Goal: Communication & Community: Answer question/provide support

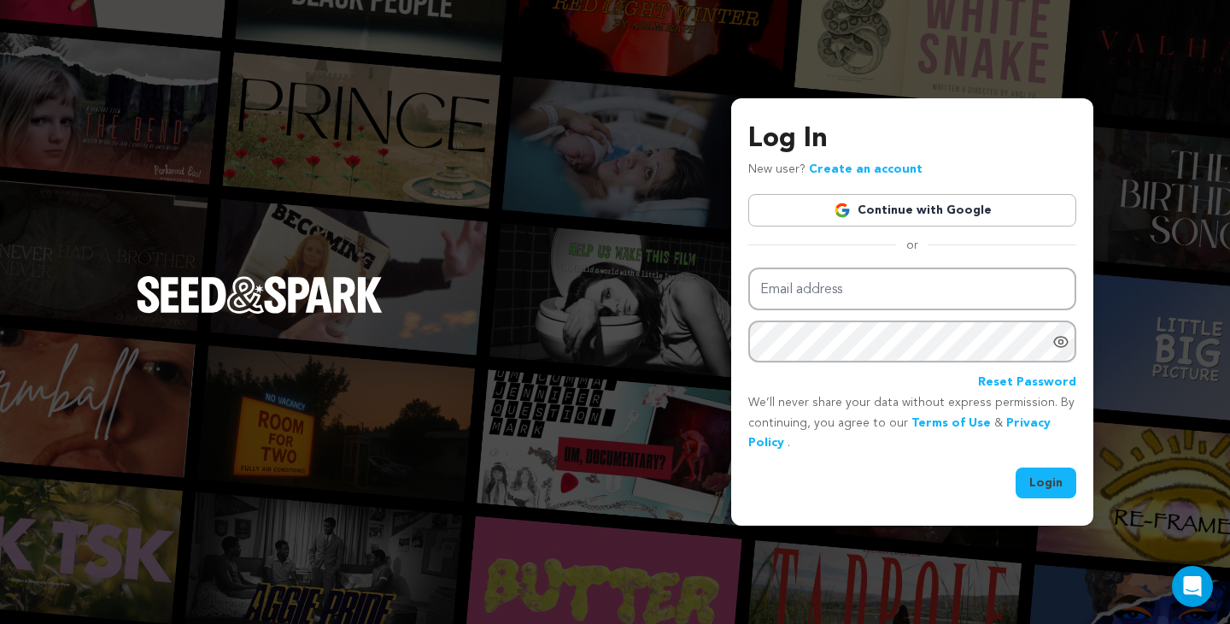
click at [877, 212] on link "Continue with Google" at bounding box center [913, 210] width 328 height 32
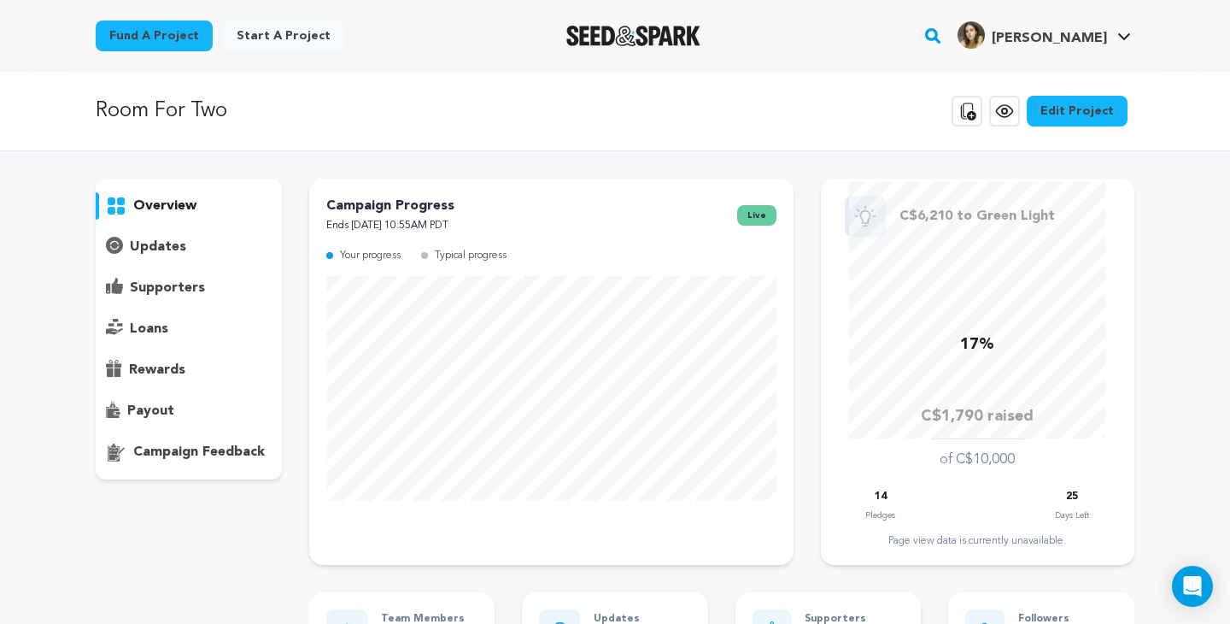
click at [160, 238] on p "updates" at bounding box center [158, 247] width 56 height 21
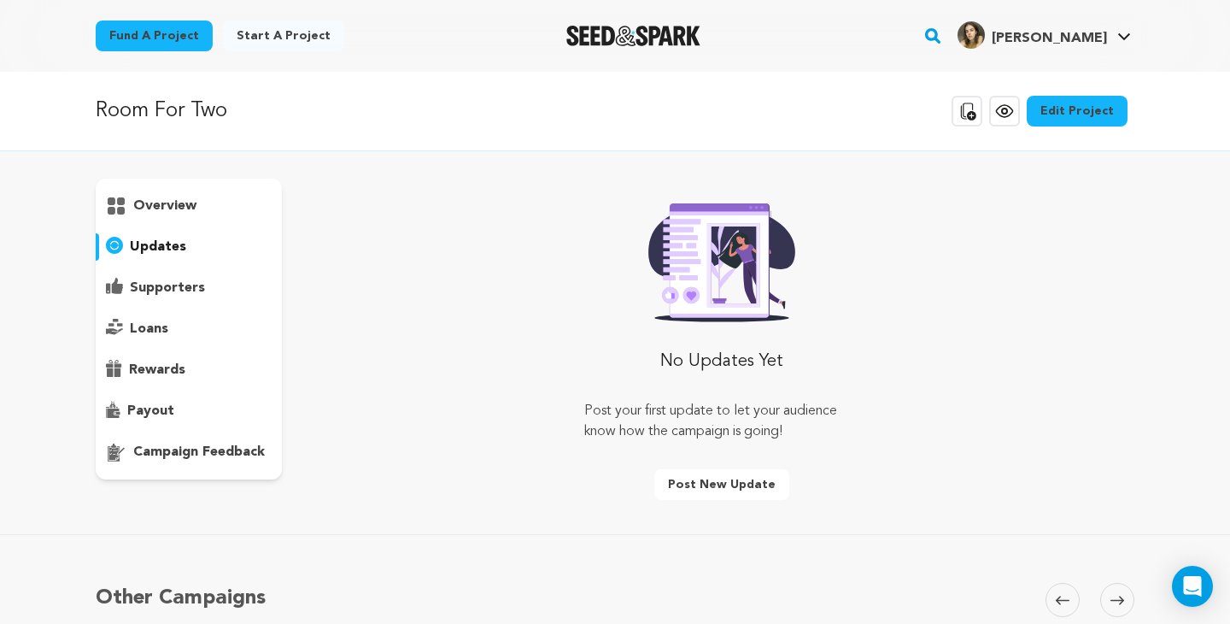
click at [163, 286] on p "supporters" at bounding box center [167, 288] width 75 height 21
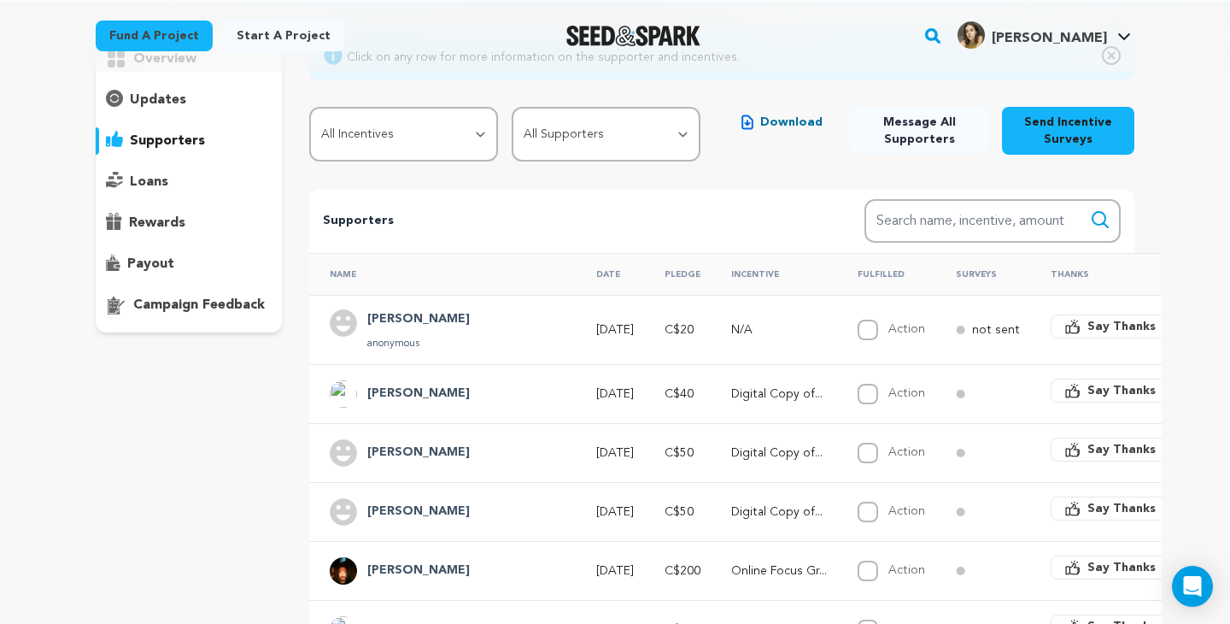
scroll to position [145, 0]
click at [141, 185] on p "loans" at bounding box center [149, 183] width 38 height 21
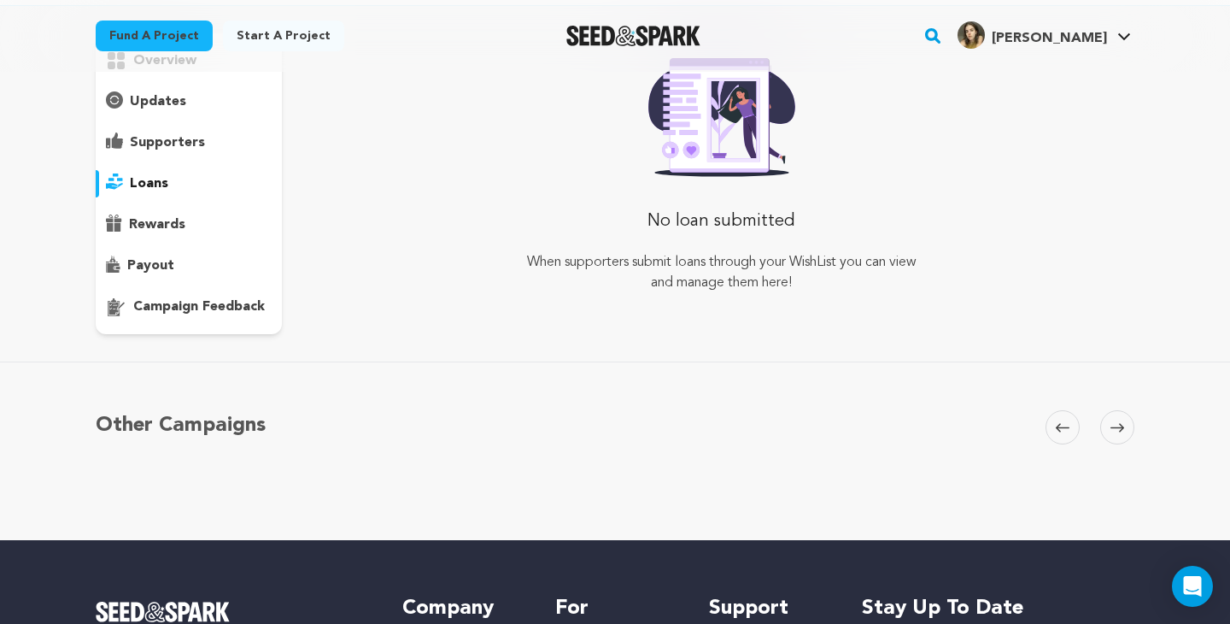
click at [147, 220] on p "rewards" at bounding box center [157, 224] width 56 height 21
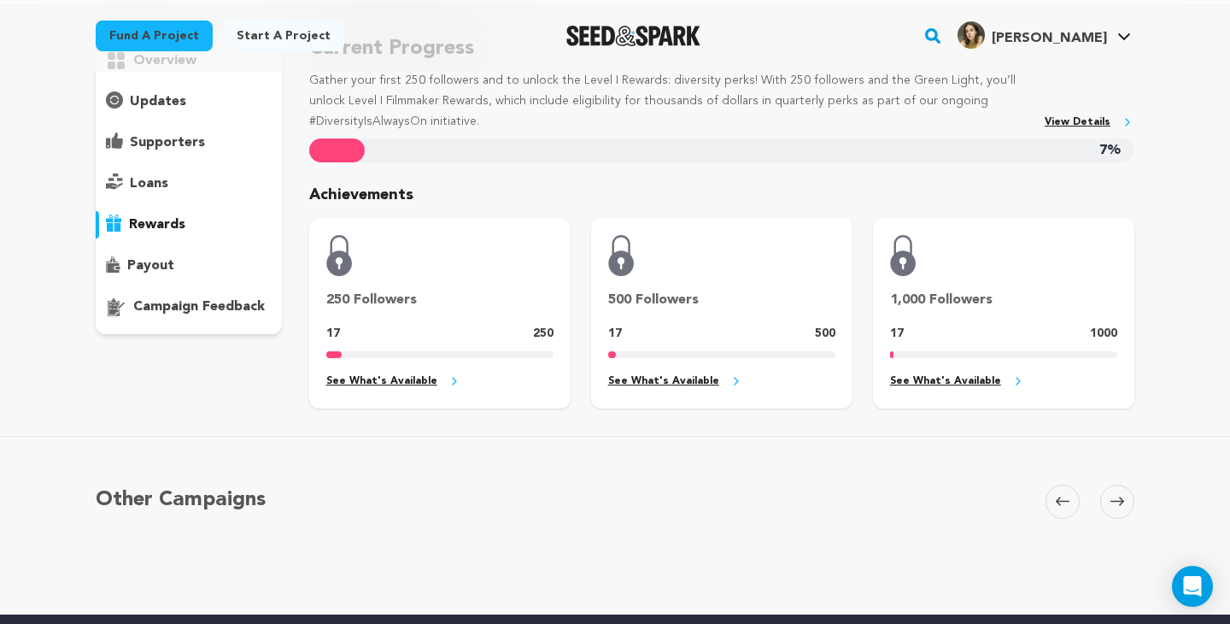
click at [156, 146] on p "supporters" at bounding box center [167, 142] width 75 height 21
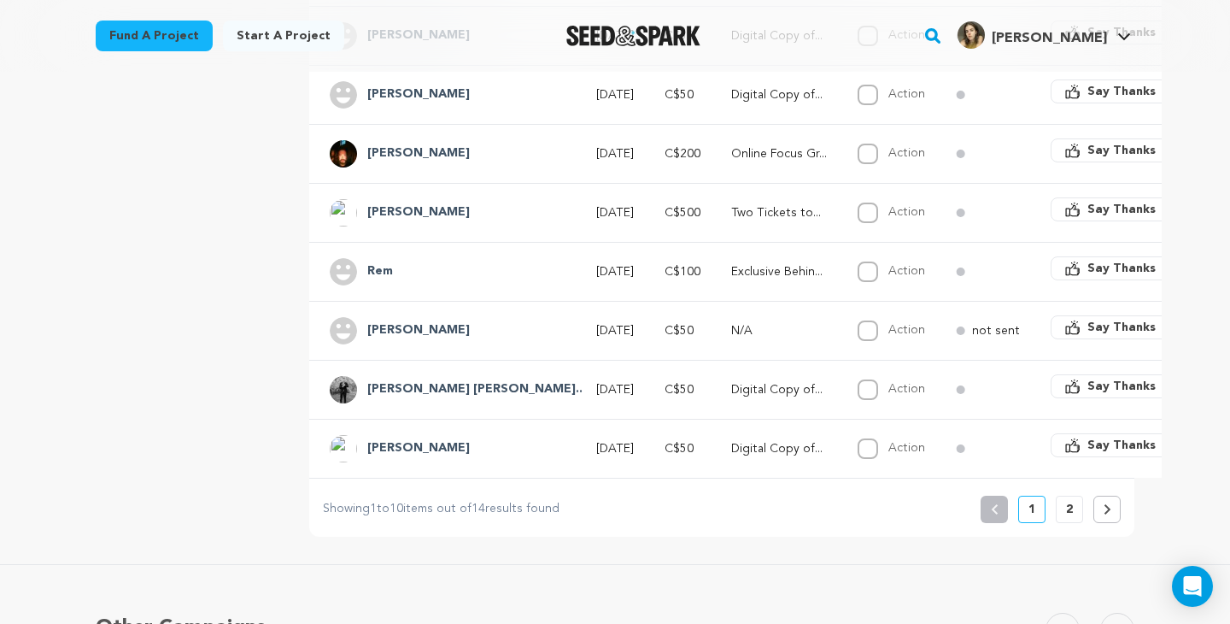
scroll to position [565, 0]
click at [1111, 506] on button at bounding box center [1107, 508] width 27 height 27
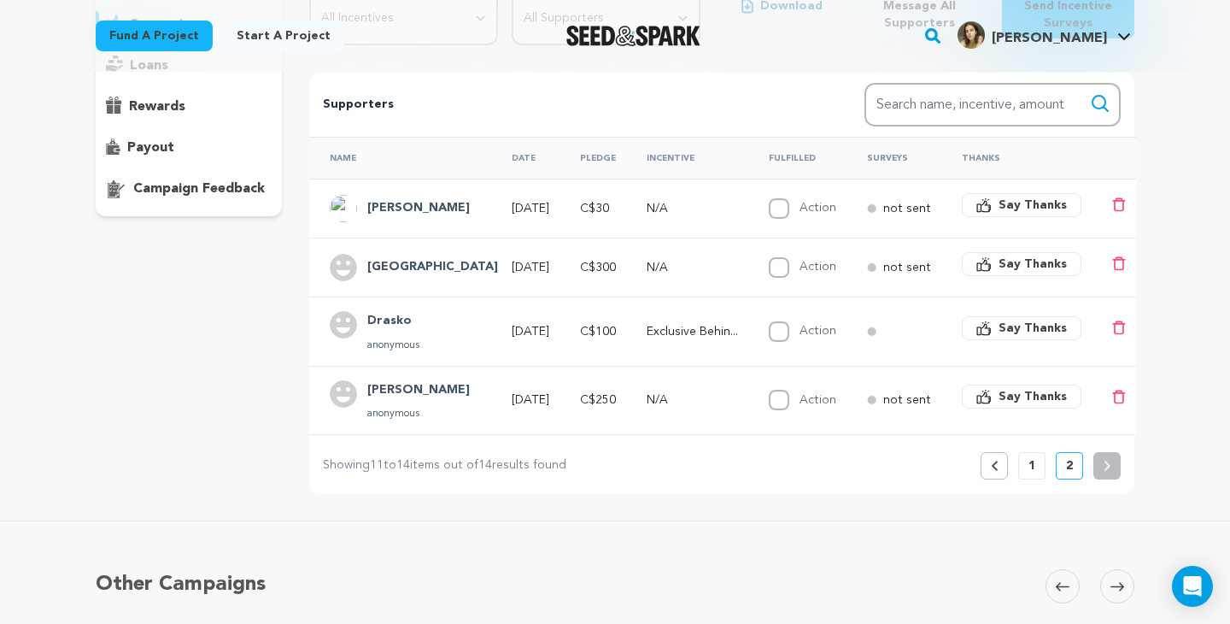
scroll to position [264, 0]
click at [1032, 464] on p "1" at bounding box center [1032, 464] width 7 height 17
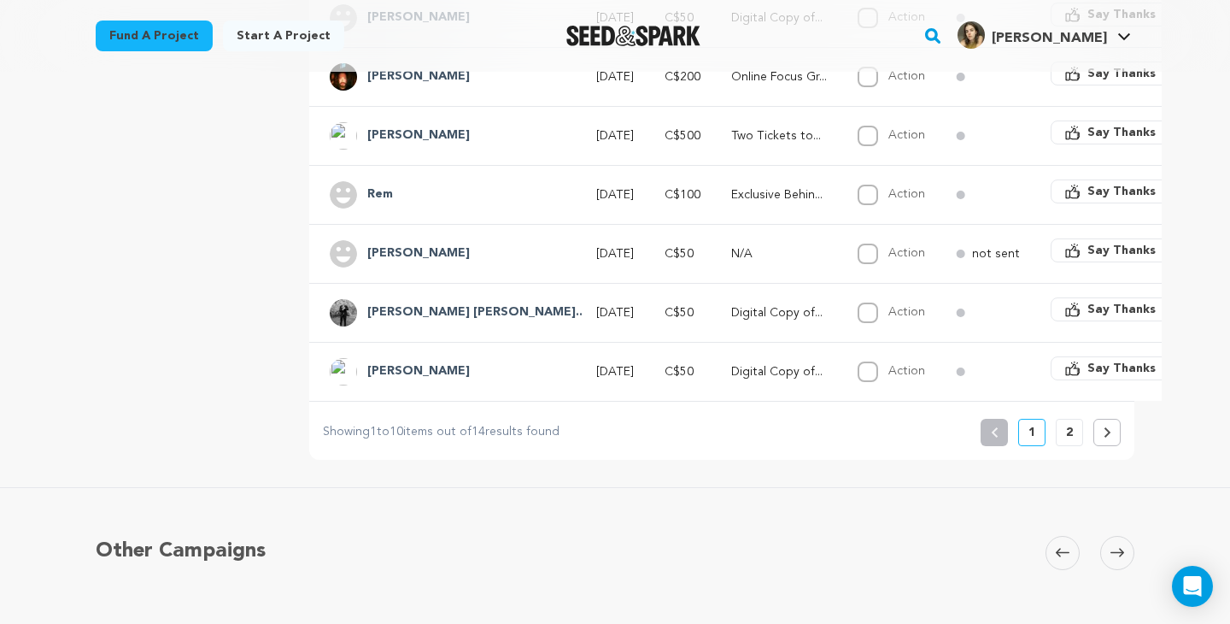
scroll to position [643, 0]
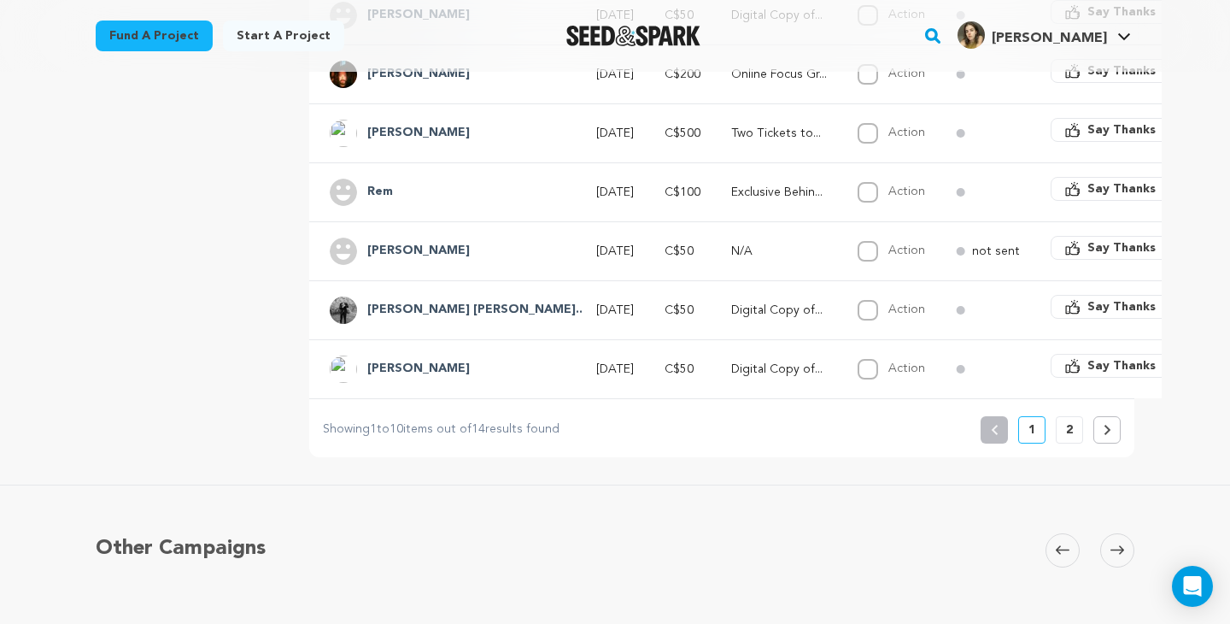
click at [1078, 431] on button "2" at bounding box center [1069, 429] width 27 height 27
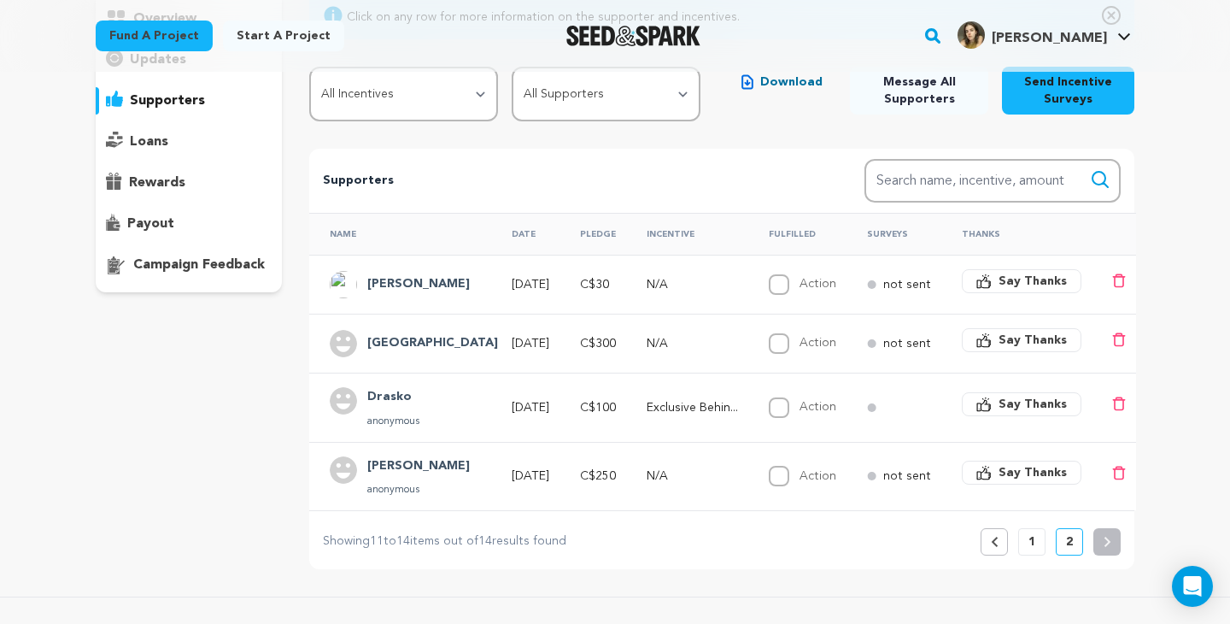
scroll to position [220, 0]
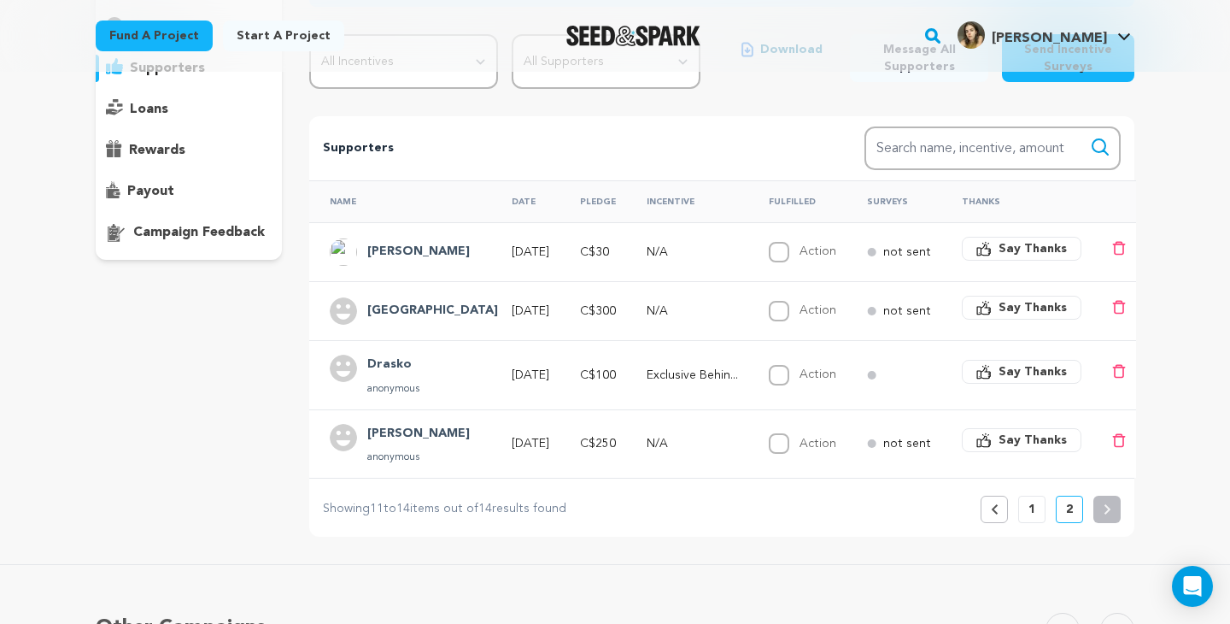
click at [1036, 446] on span "Say Thanks" at bounding box center [1033, 440] width 68 height 17
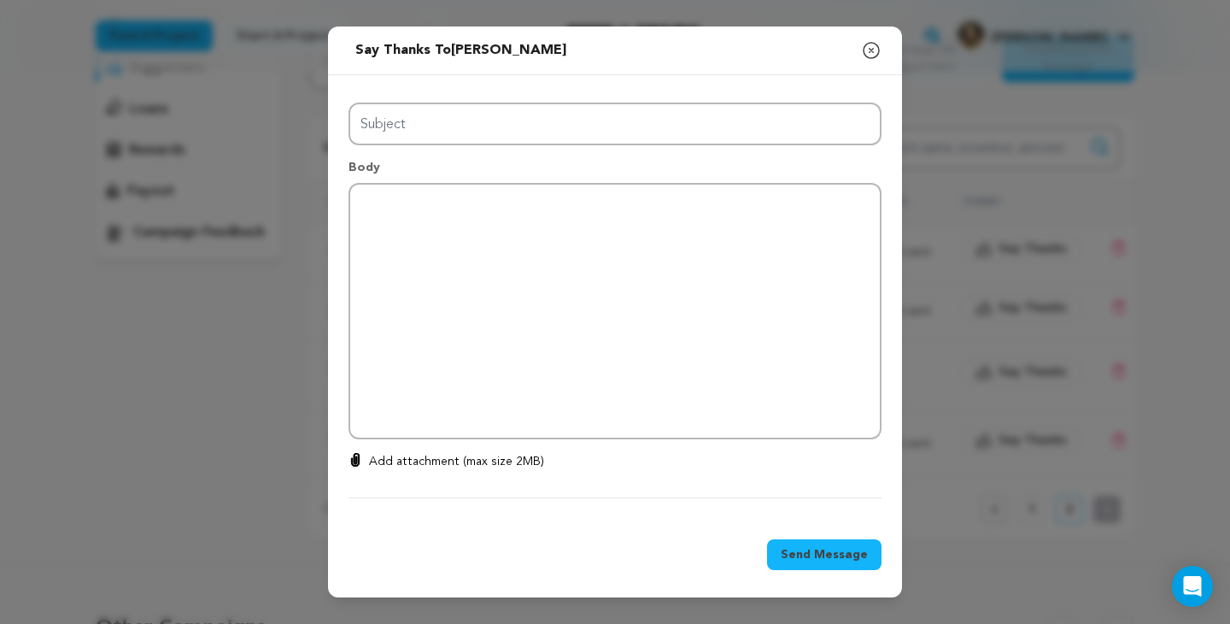
type input "Thanks for your support!"
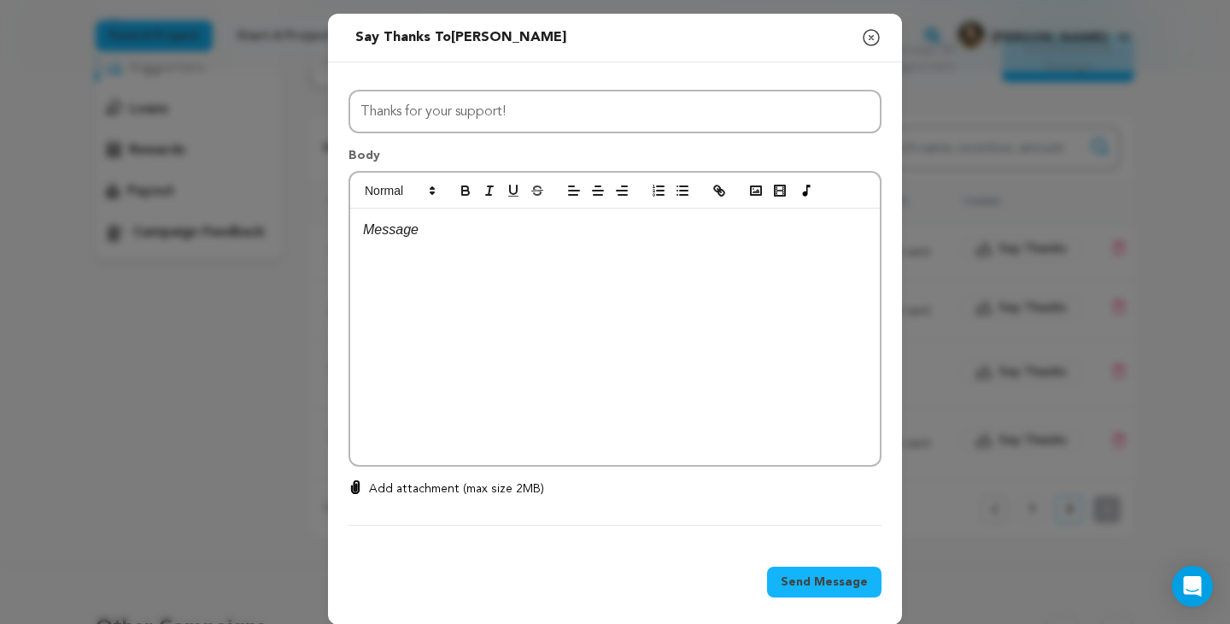
click at [449, 238] on p at bounding box center [615, 230] width 504 height 22
click at [815, 584] on span "Send Message" at bounding box center [824, 581] width 87 height 17
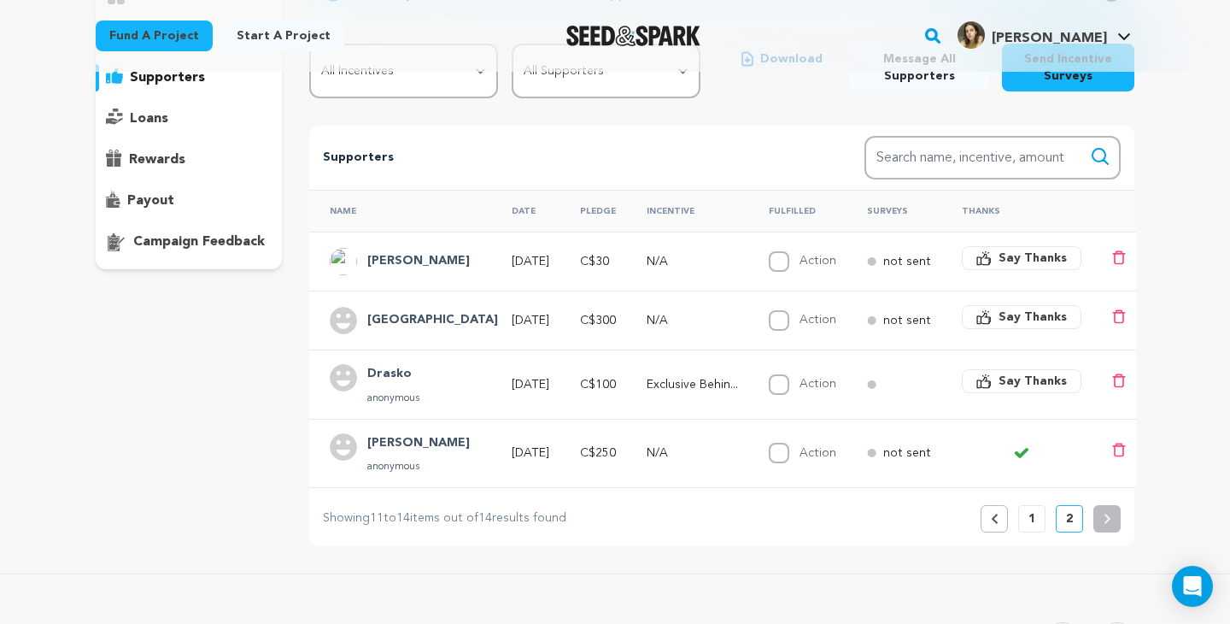
scroll to position [211, 0]
click at [1038, 520] on button "1" at bounding box center [1032, 517] width 27 height 27
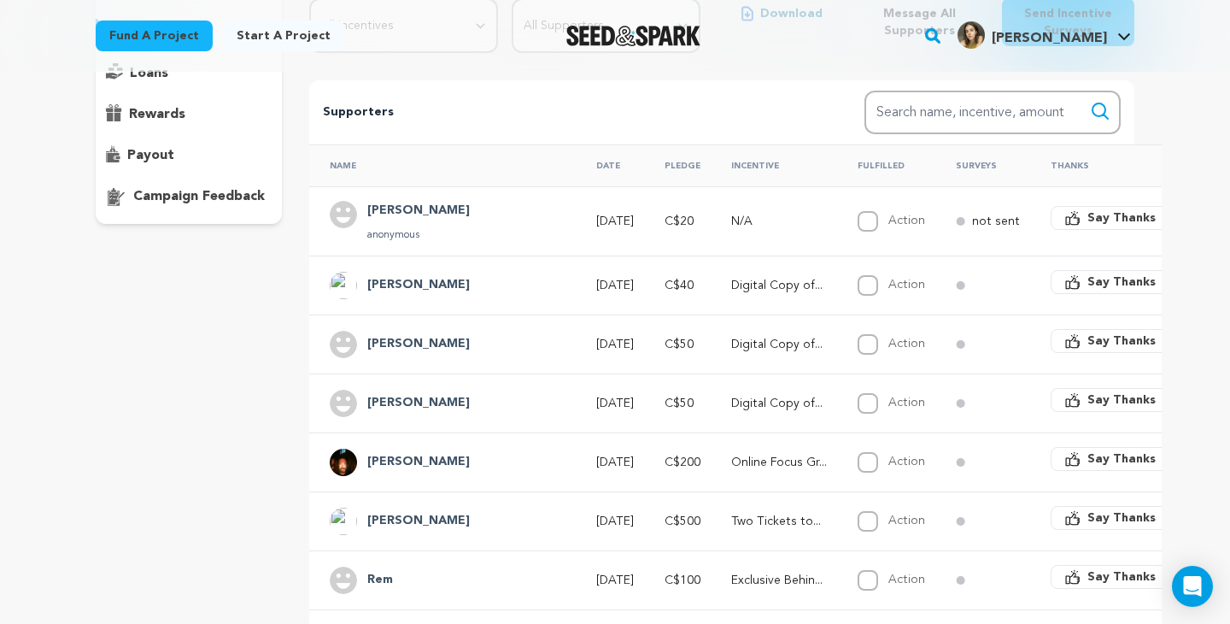
scroll to position [258, 0]
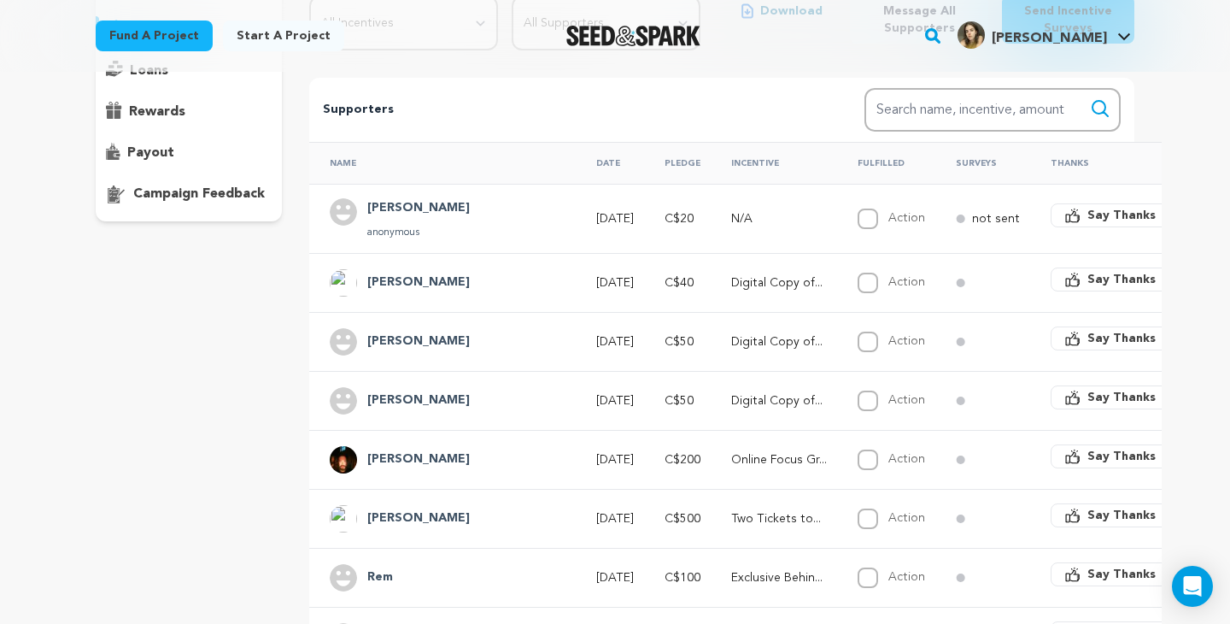
click at [731, 220] on p "N/A" at bounding box center [779, 218] width 96 height 17
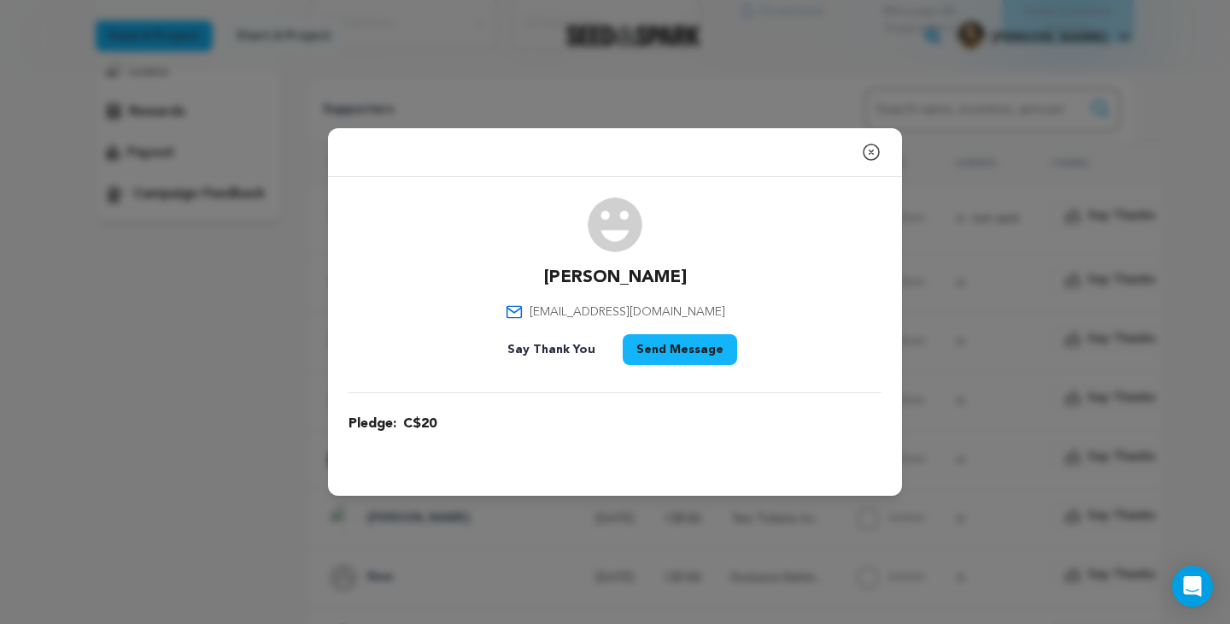
click at [877, 152] on icon "button" at bounding box center [871, 152] width 21 height 21
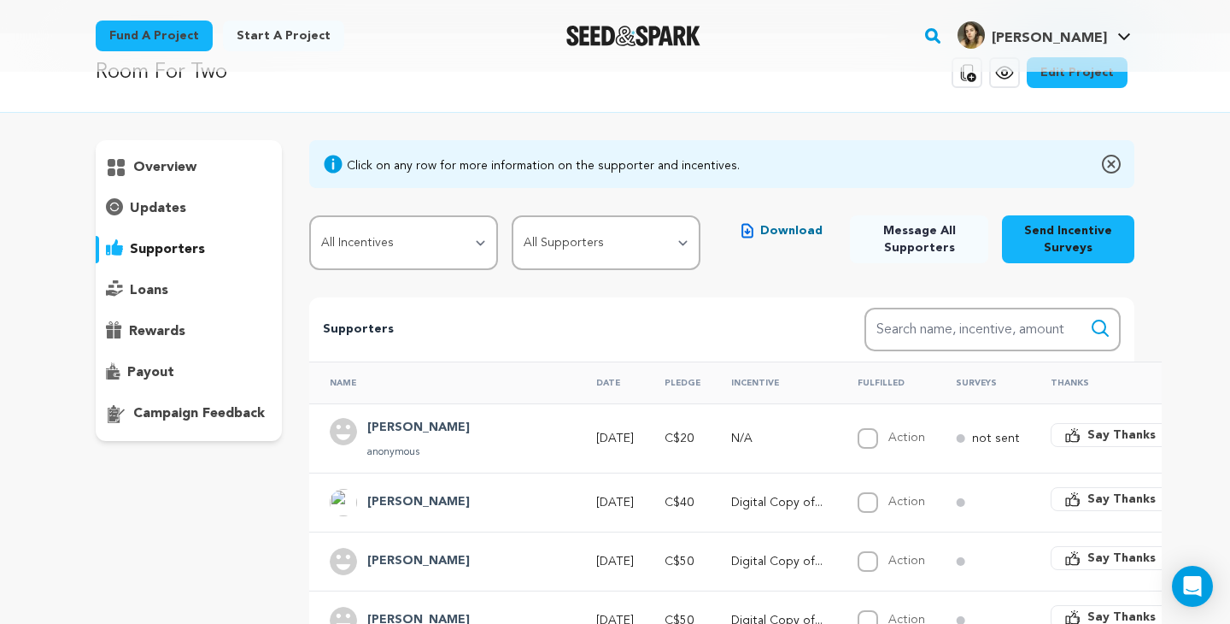
scroll to position [0, 0]
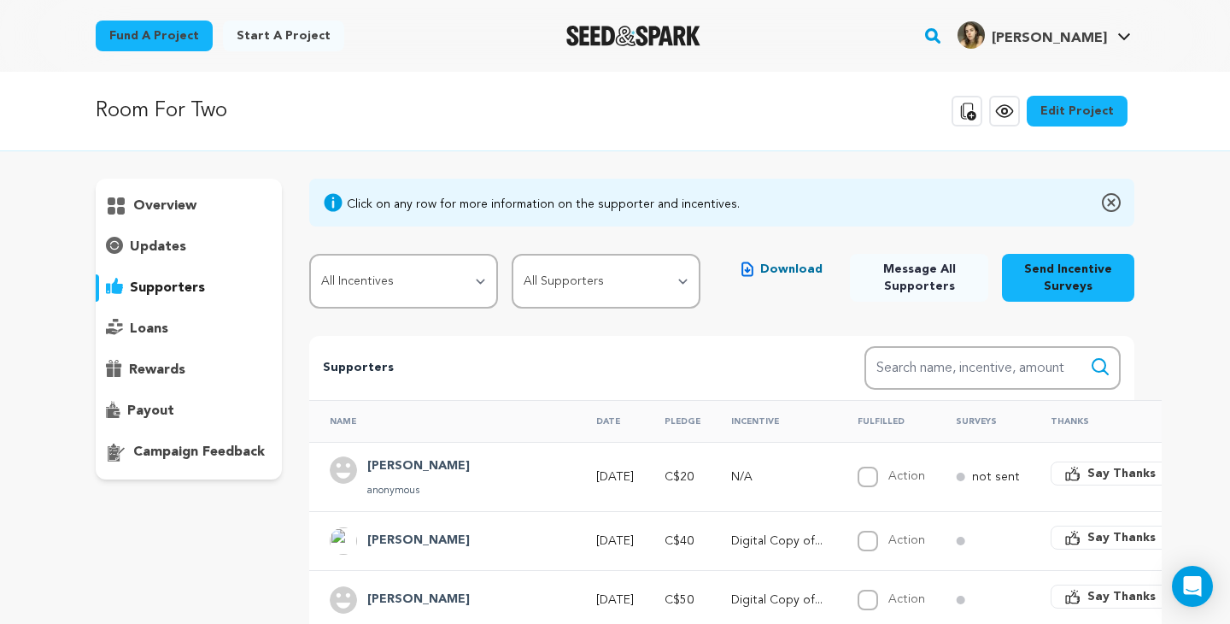
click at [164, 371] on p "rewards" at bounding box center [157, 370] width 56 height 21
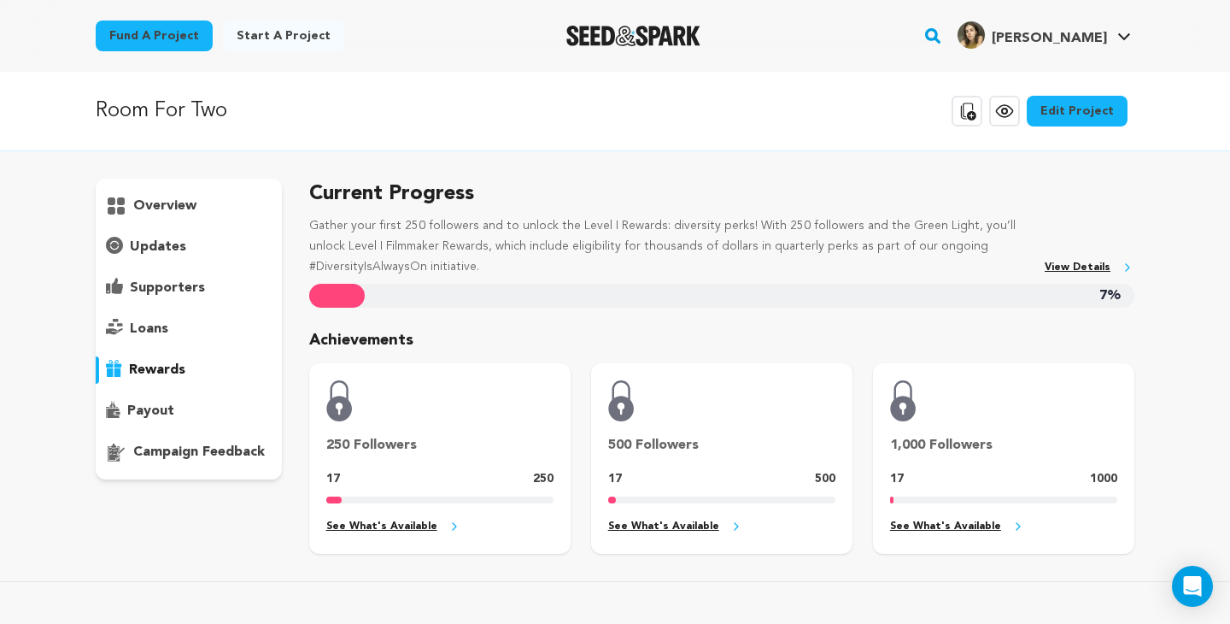
click at [198, 408] on div "payout" at bounding box center [189, 410] width 186 height 27
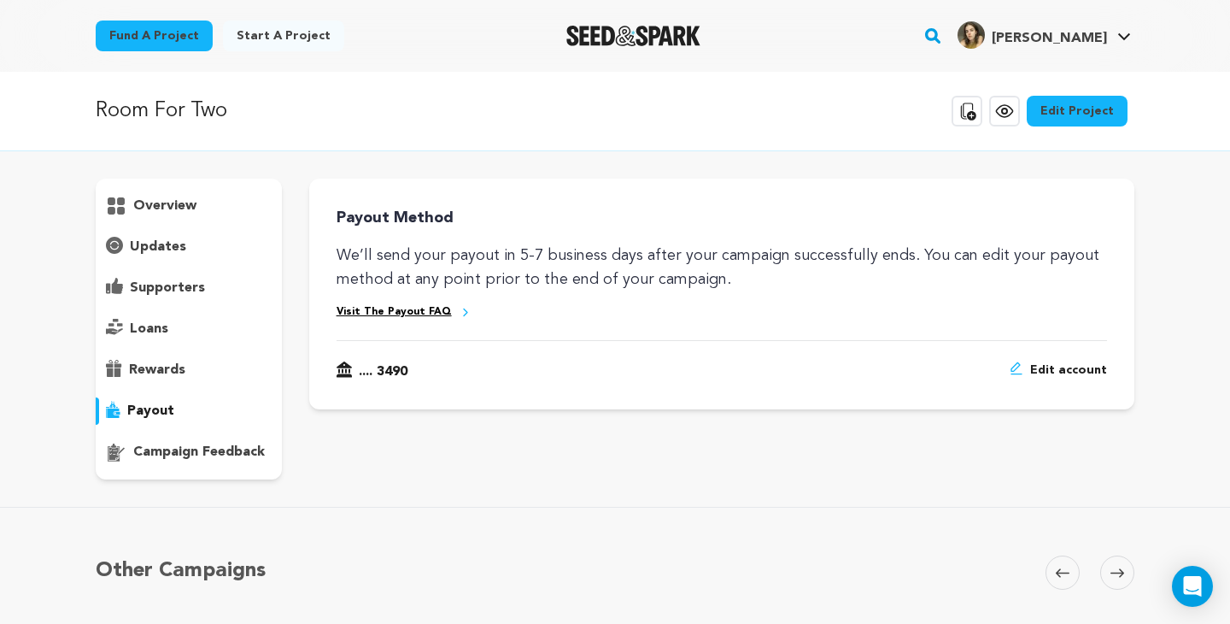
click at [198, 247] on div "updates" at bounding box center [189, 246] width 186 height 27
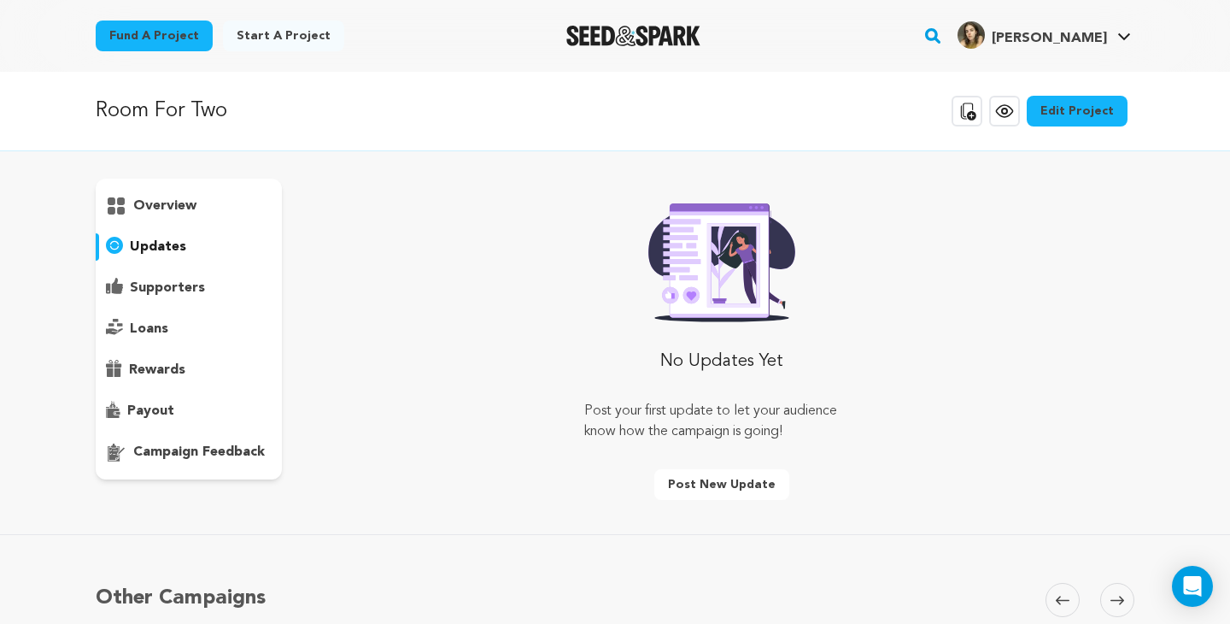
click at [214, 203] on div "overview" at bounding box center [189, 205] width 186 height 27
